Goal: Task Accomplishment & Management: Complete application form

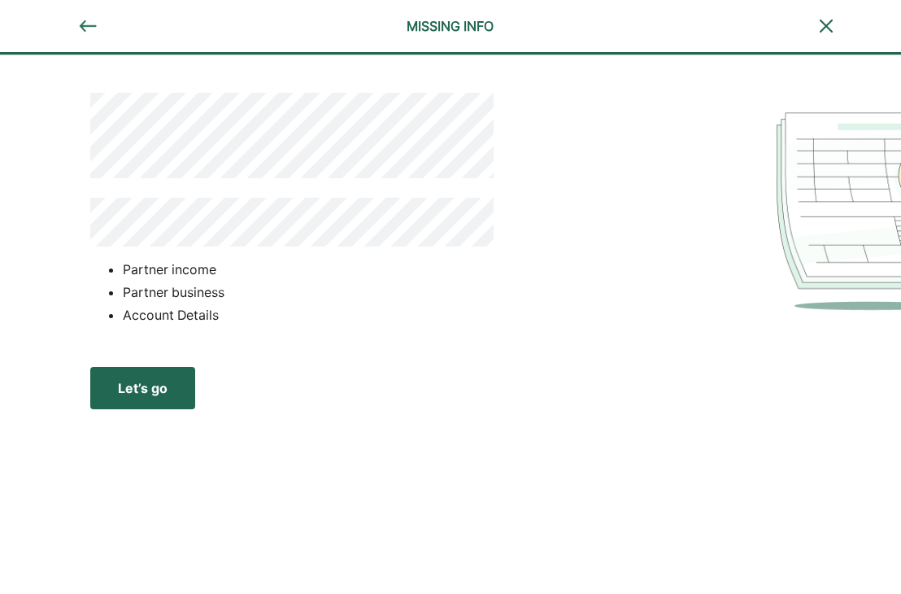
click at [182, 375] on button "Let’s go Save Let’s go" at bounding box center [142, 388] width 105 height 42
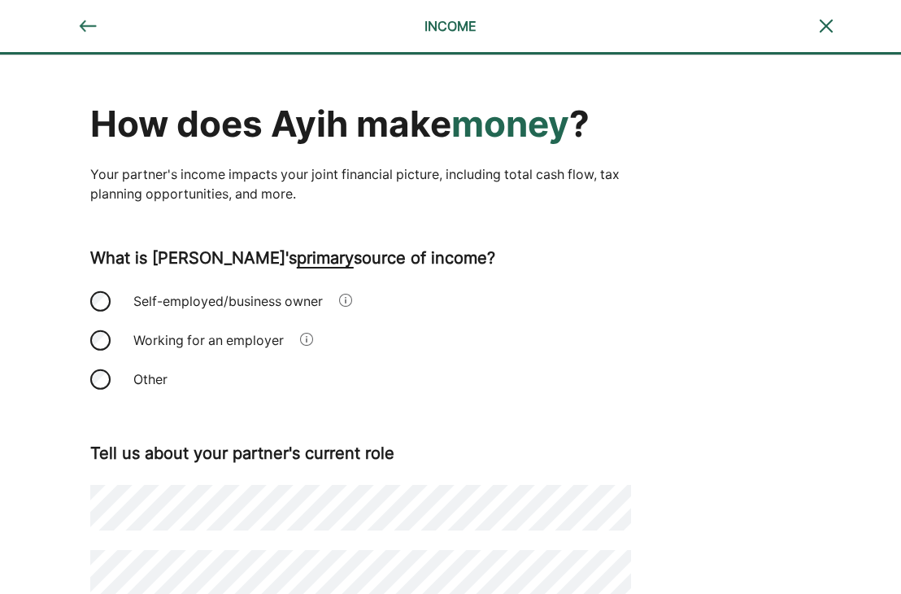
click at [114, 340] on div "Working for an employer" at bounding box center [360, 339] width 541 height 39
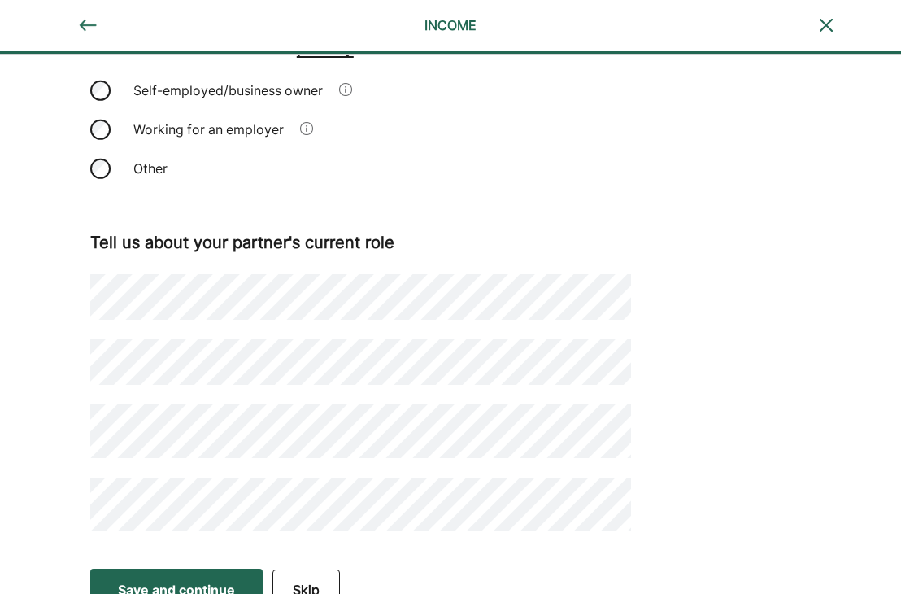
scroll to position [235, 0]
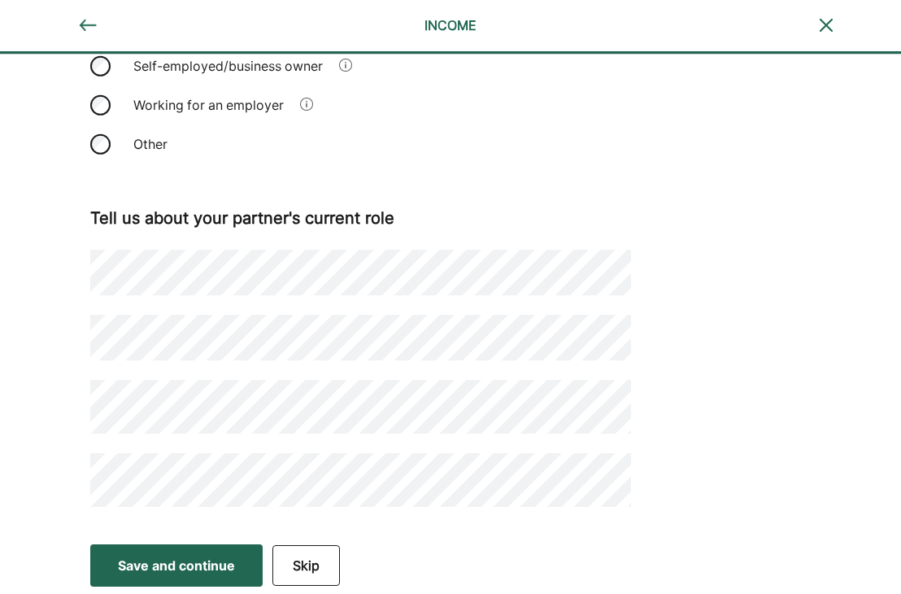
click at [182, 556] on div "Save and continue" at bounding box center [176, 566] width 117 height 20
click at [189, 561] on div "Save and continue" at bounding box center [176, 566] width 117 height 20
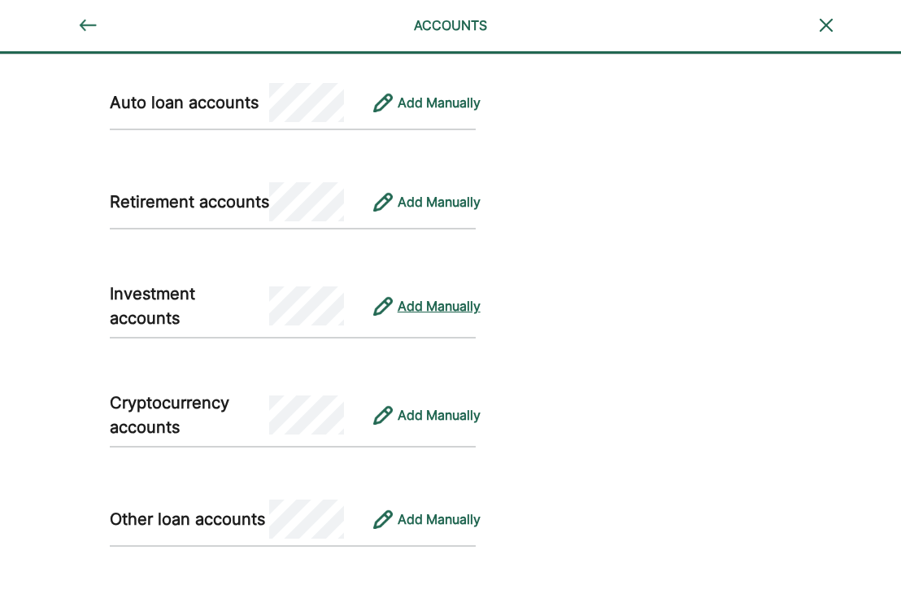
scroll to position [1708, 0]
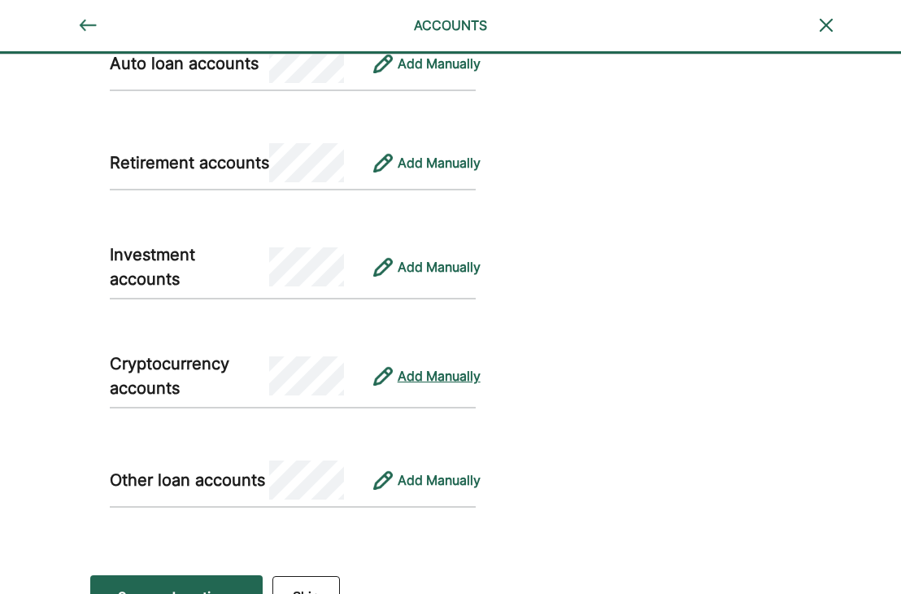
click at [457, 377] on div "Add Manually" at bounding box center [439, 376] width 83 height 20
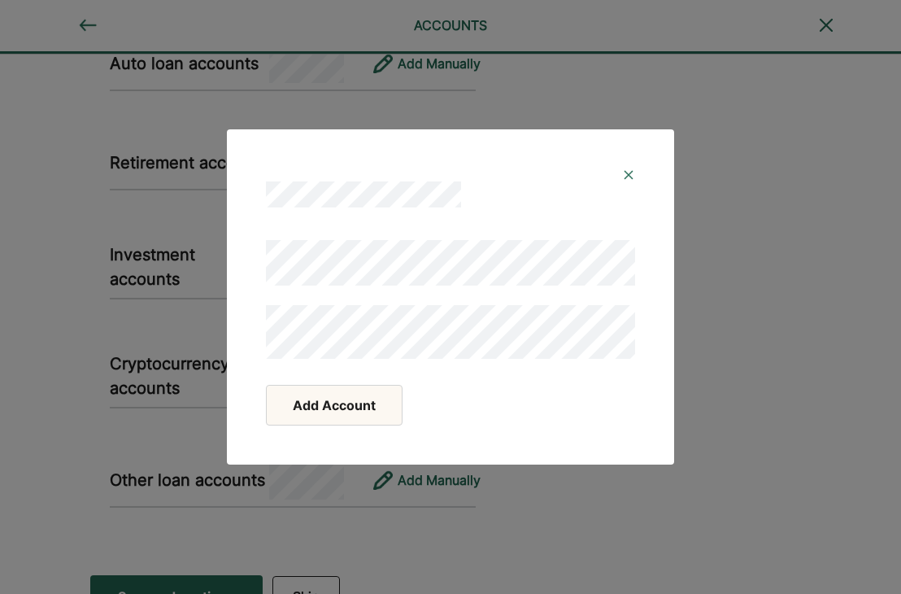
click at [364, 408] on button "Add Account" at bounding box center [334, 405] width 137 height 41
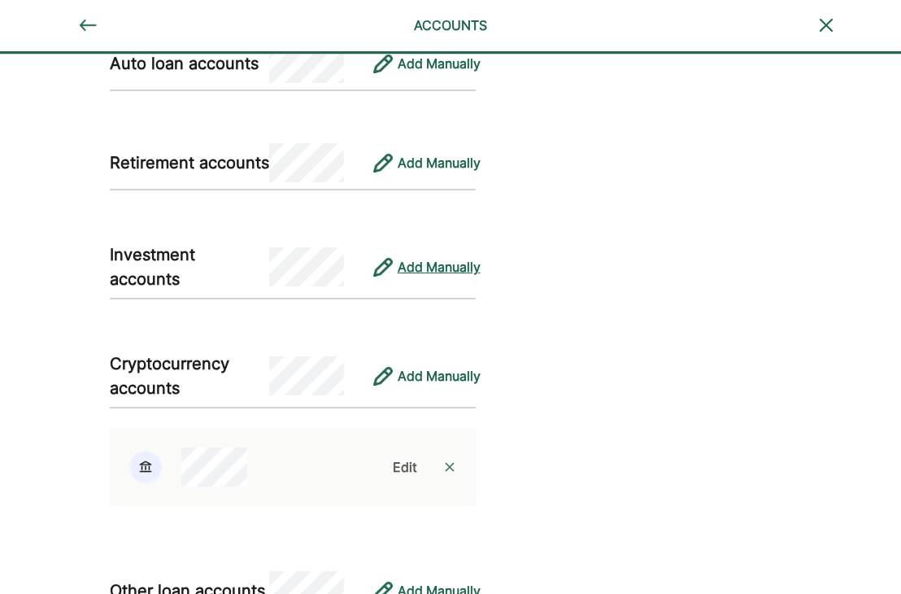
click at [409, 258] on div "Add Manually" at bounding box center [439, 267] width 83 height 20
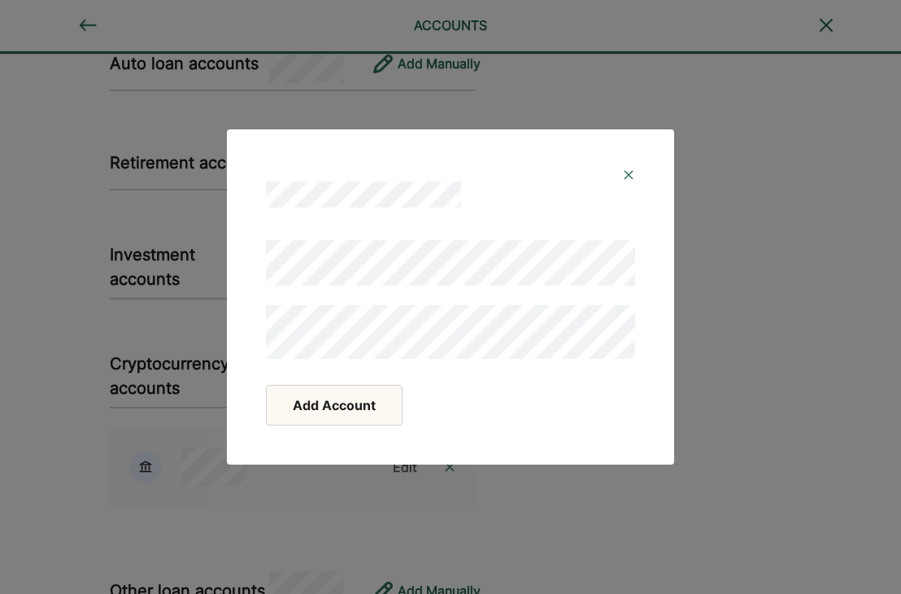
click at [339, 406] on button "Add Account" at bounding box center [334, 405] width 137 height 41
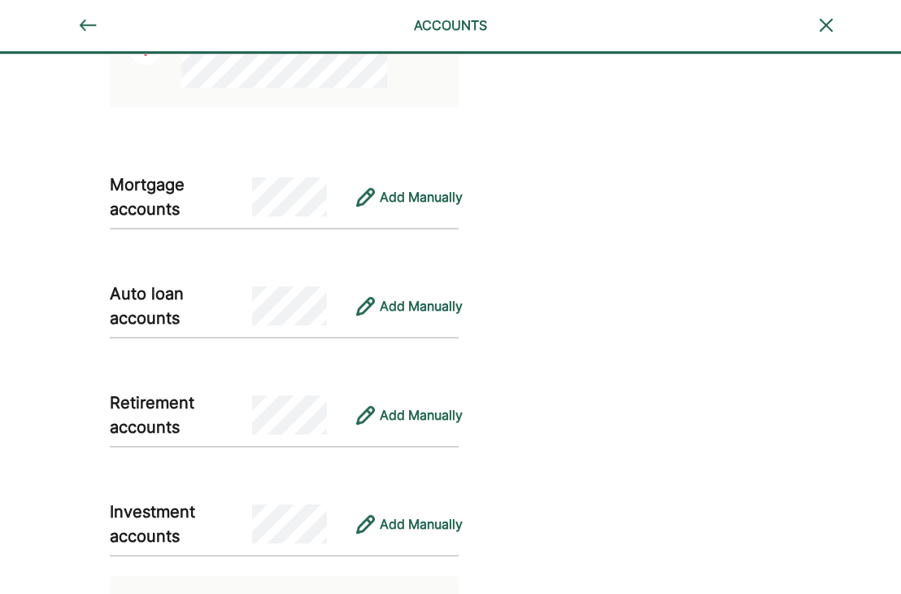
scroll to position [1538, 0]
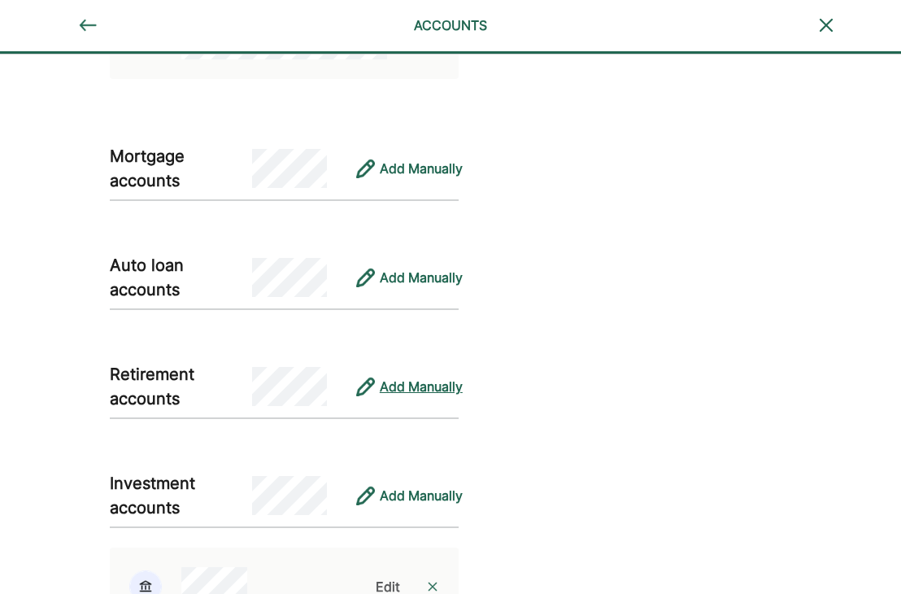
click at [447, 381] on div "Add Manually" at bounding box center [421, 387] width 83 height 20
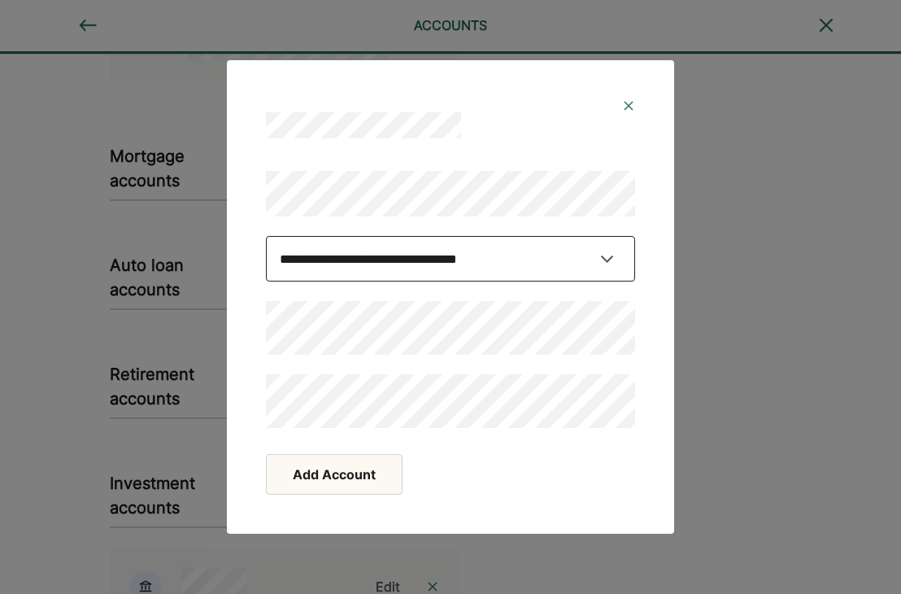
click at [360, 258] on select "**********" at bounding box center [450, 259] width 369 height 46
select select "**********"
click at [266, 251] on select "**********" at bounding box center [450, 259] width 369 height 46
click at [361, 476] on button "Add Account" at bounding box center [334, 474] width 137 height 41
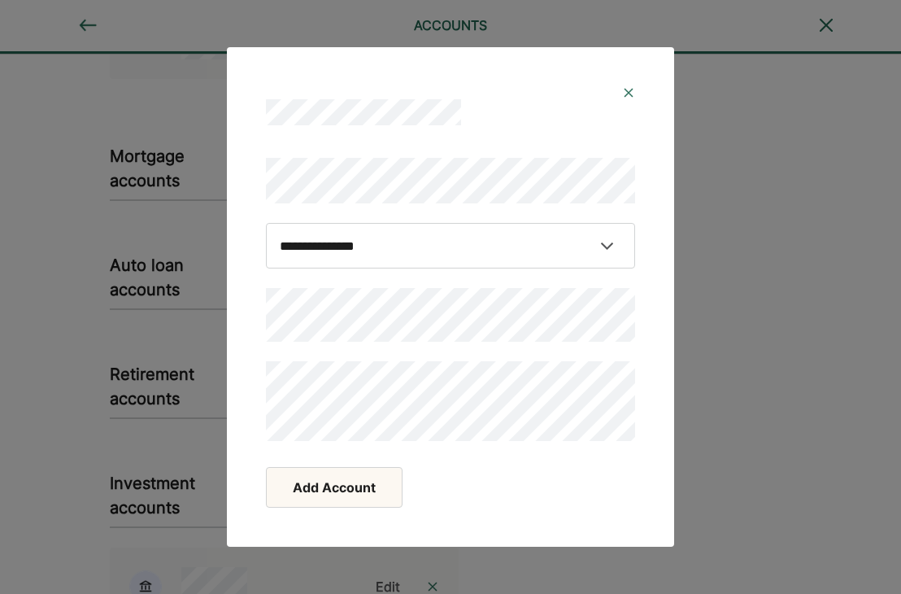
click at [397, 345] on div "**********" at bounding box center [450, 299] width 369 height 283
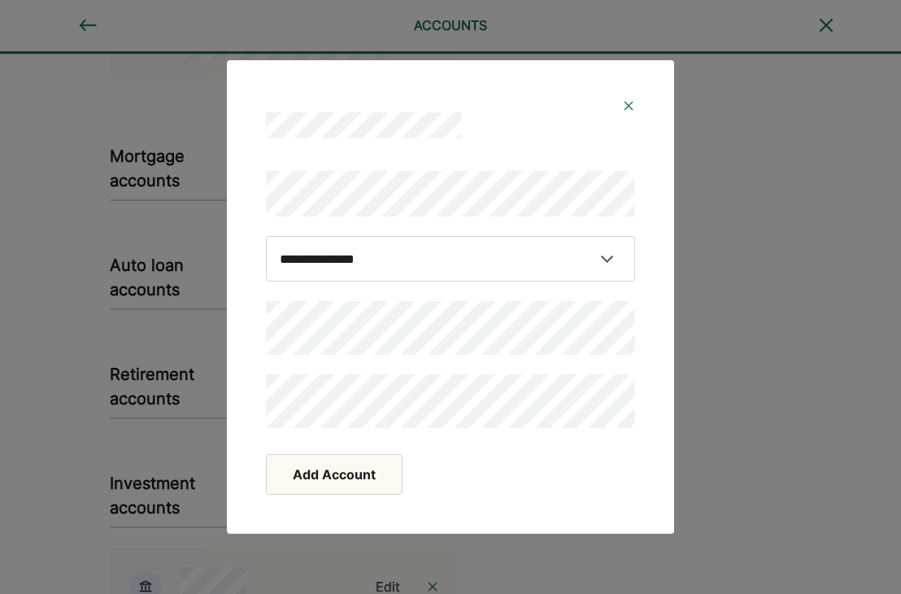
click at [367, 471] on button "Add Account" at bounding box center [334, 474] width 137 height 41
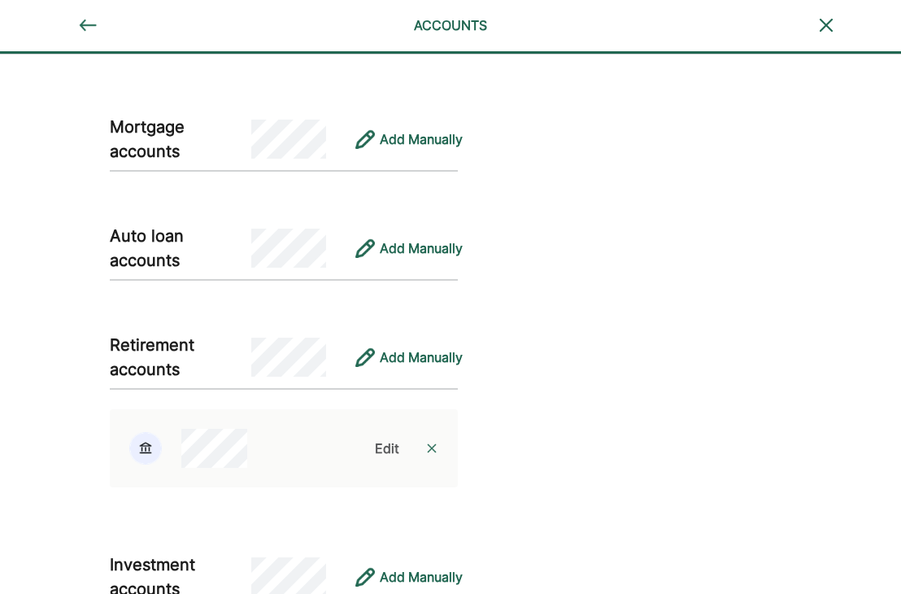
scroll to position [1486, 0]
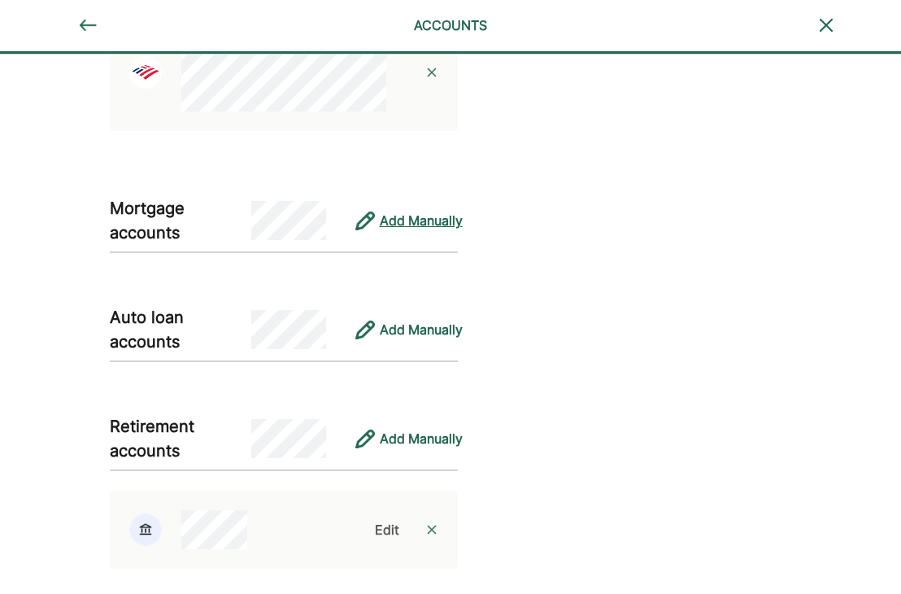
click at [407, 219] on div "Add Manually" at bounding box center [421, 221] width 83 height 20
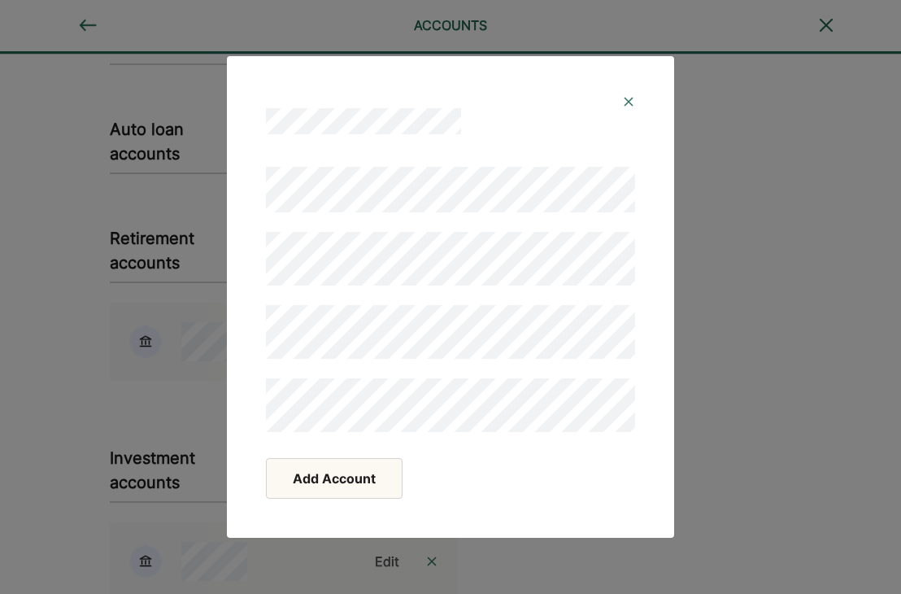
scroll to position [1730, 0]
click at [348, 473] on button "Add Account" at bounding box center [334, 478] width 137 height 41
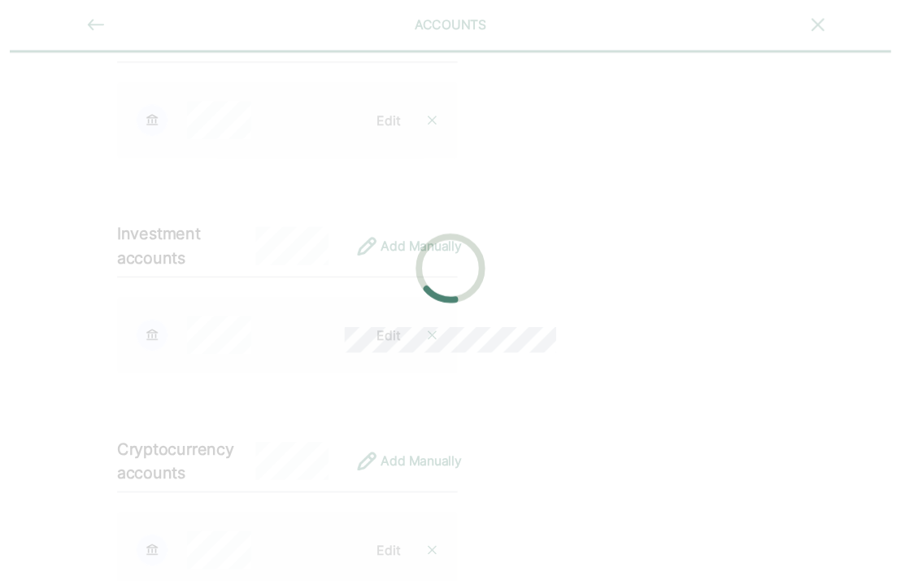
scroll to position [2033, 0]
